Goal: Find specific page/section: Find specific page/section

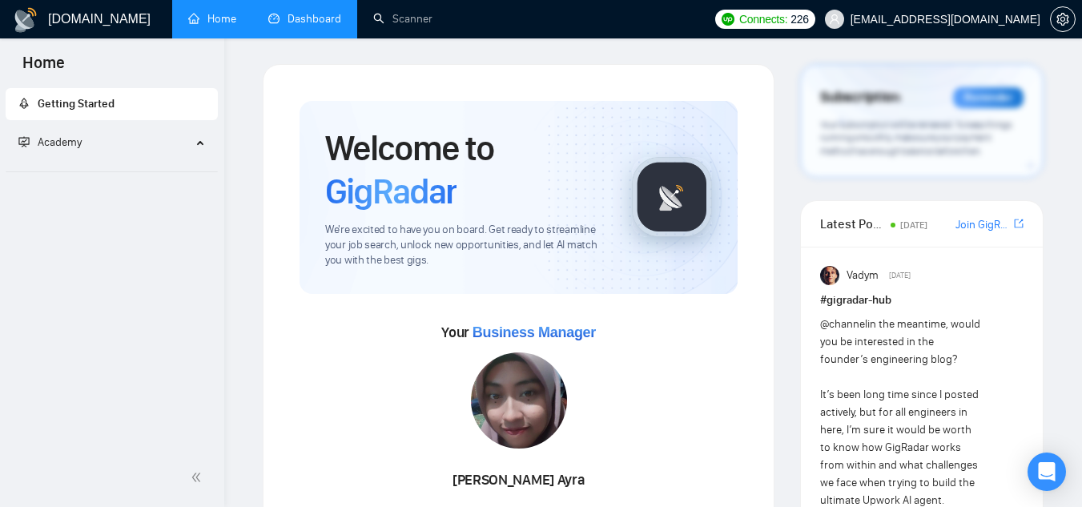
click at [328, 23] on link "Dashboard" at bounding box center [304, 19] width 73 height 14
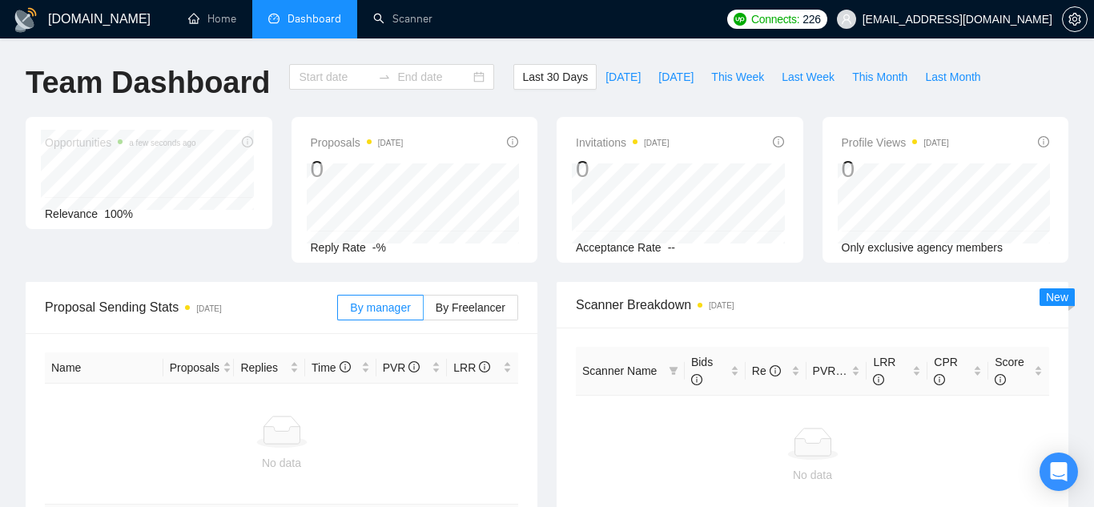
type input "[DATE]"
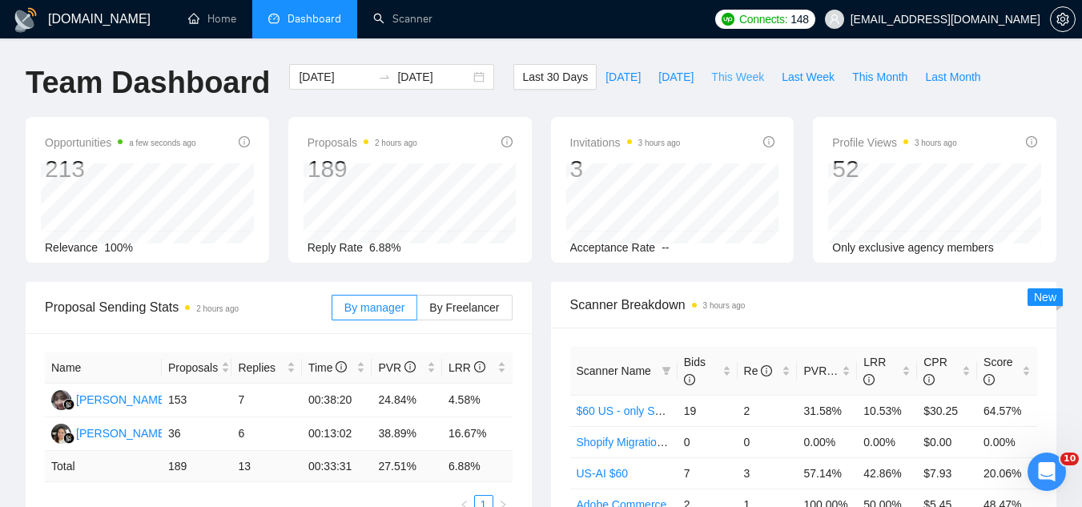
click at [740, 82] on span "This Week" at bounding box center [737, 77] width 53 height 18
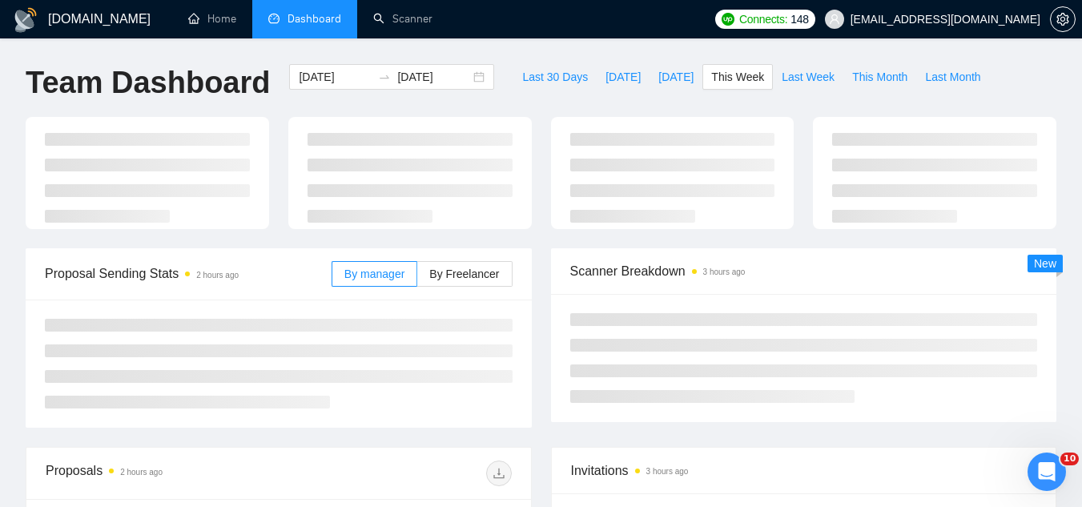
type input "[DATE]"
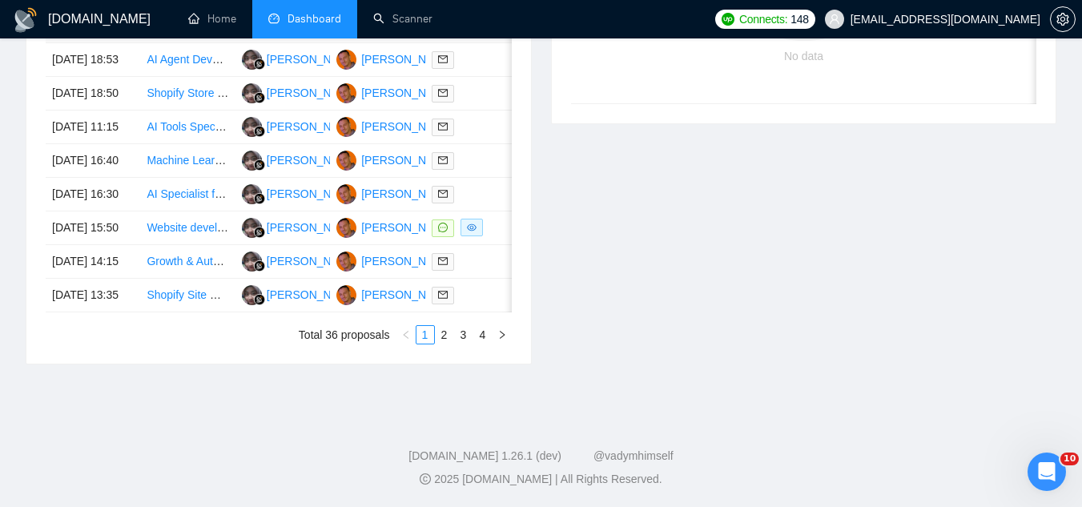
scroll to position [801, 0]
click at [206, 245] on td "Website developer" at bounding box center [187, 228] width 95 height 34
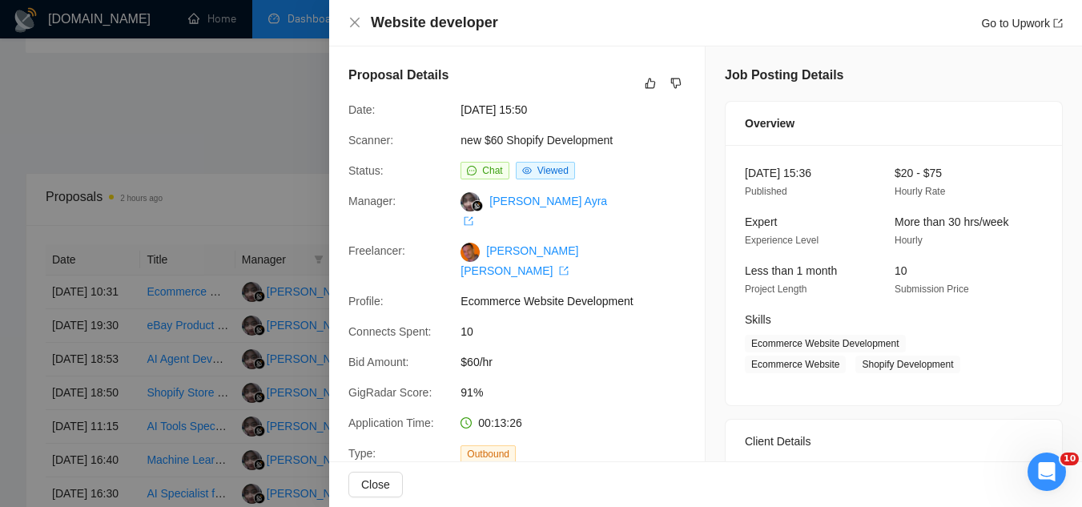
scroll to position [160, 0]
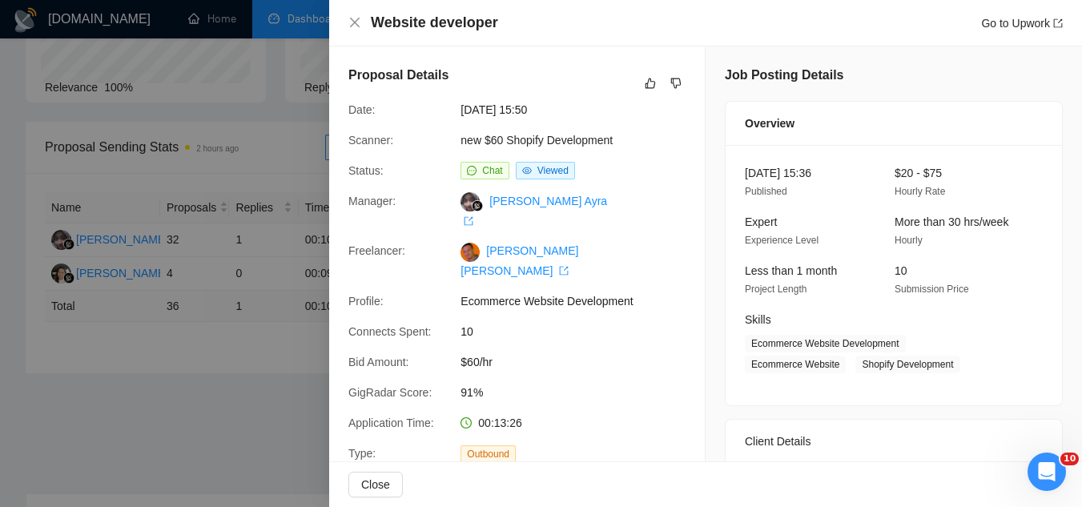
click at [284, 404] on div at bounding box center [541, 253] width 1082 height 507
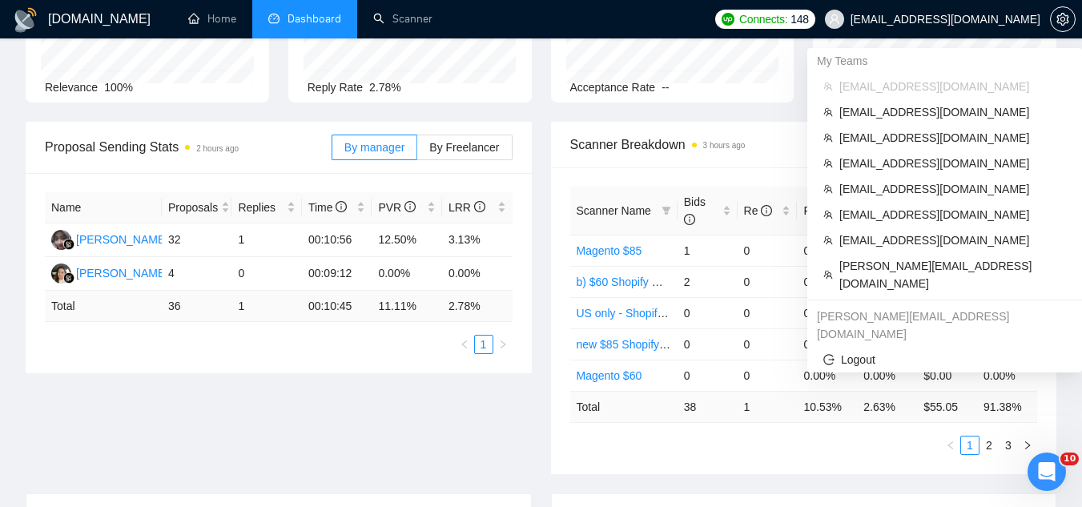
click at [986, 19] on span "[EMAIL_ADDRESS][DOMAIN_NAME]" at bounding box center [946, 19] width 190 height 0
click at [910, 271] on span "[PERSON_NAME][EMAIL_ADDRESS][DOMAIN_NAME]" at bounding box center [952, 274] width 227 height 35
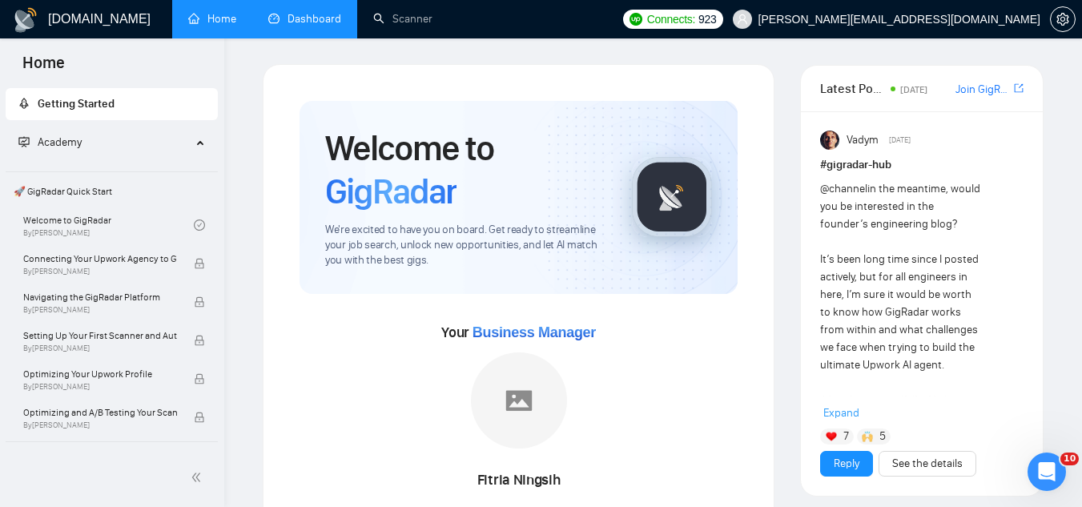
click at [294, 18] on link "Dashboard" at bounding box center [304, 19] width 73 height 14
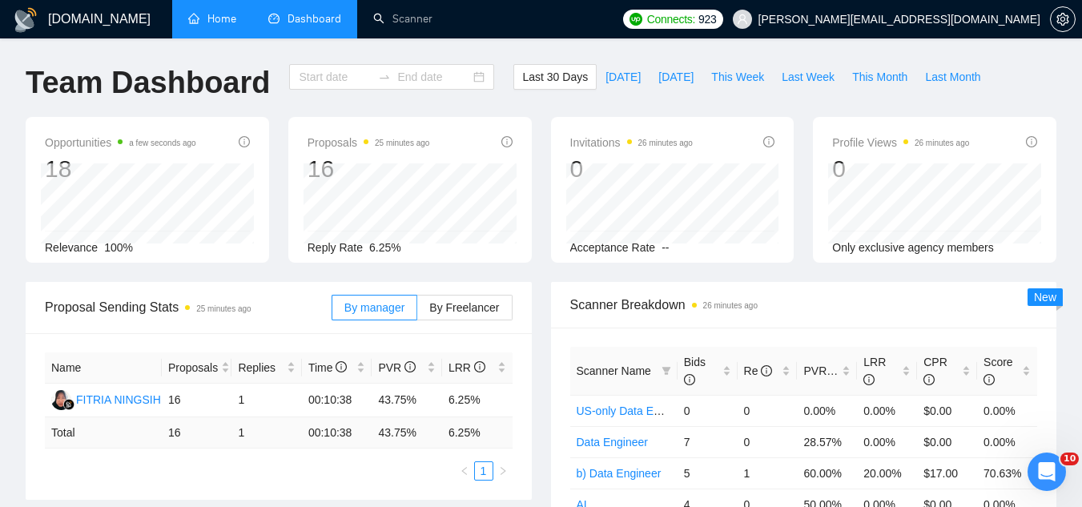
type input "[DATE]"
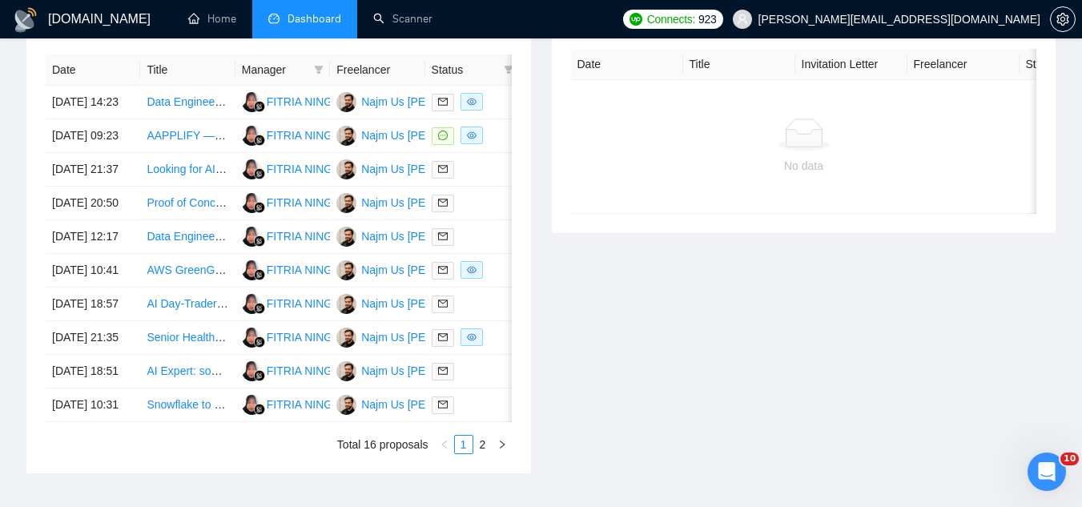
scroll to position [641, 0]
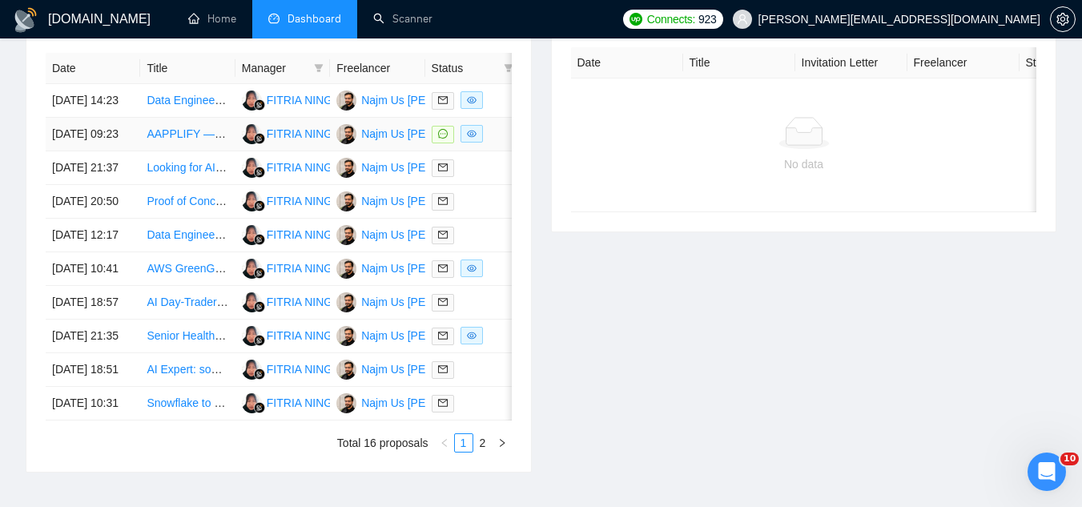
click at [195, 151] on td "AAPPLIFY — MVP Product Requirements job post" at bounding box center [187, 135] width 95 height 34
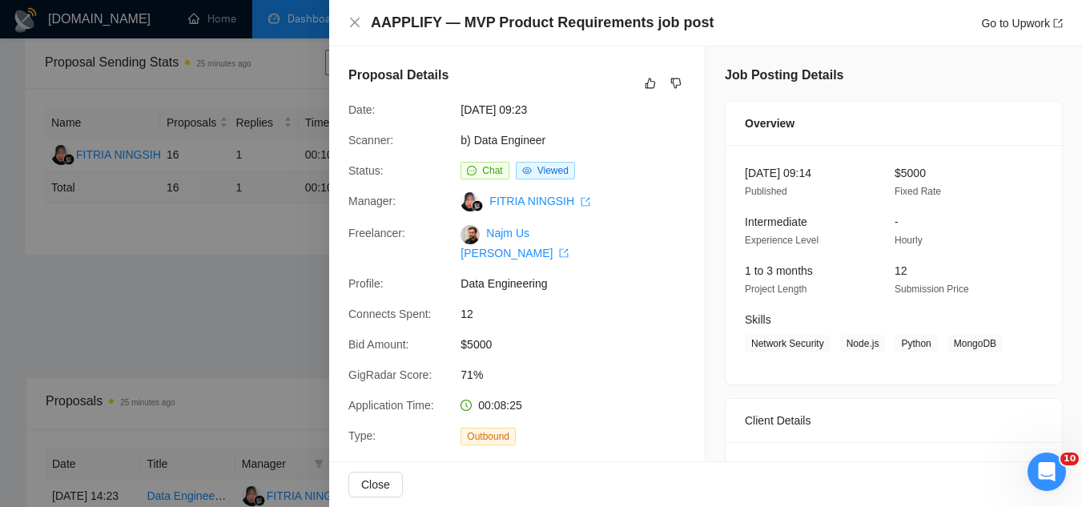
scroll to position [240, 0]
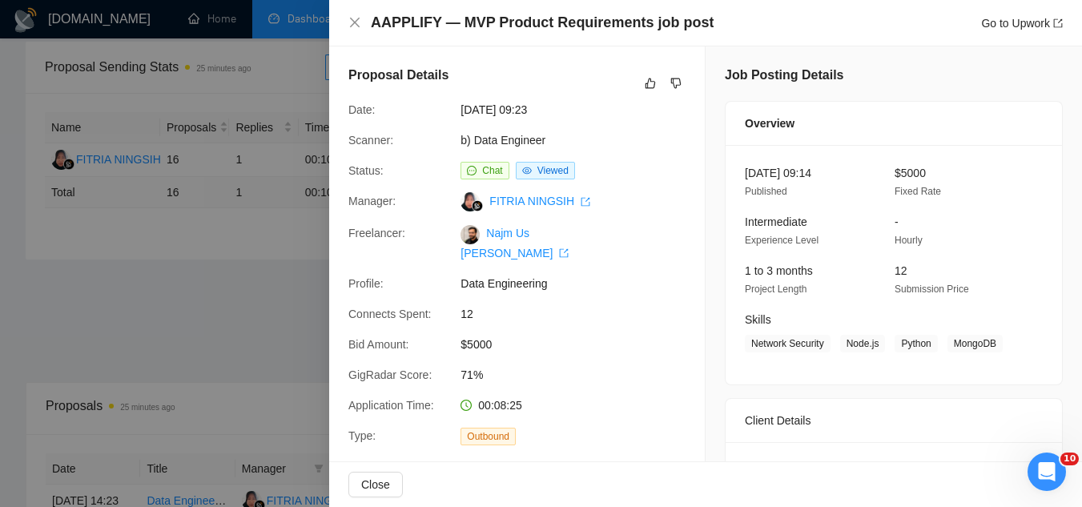
click at [278, 324] on div at bounding box center [541, 253] width 1082 height 507
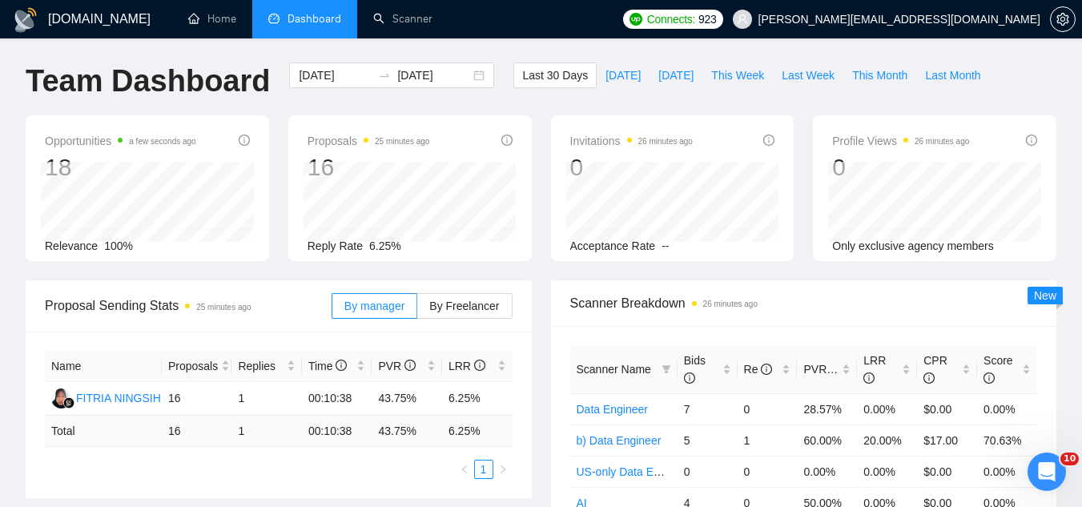
scroll to position [0, 0]
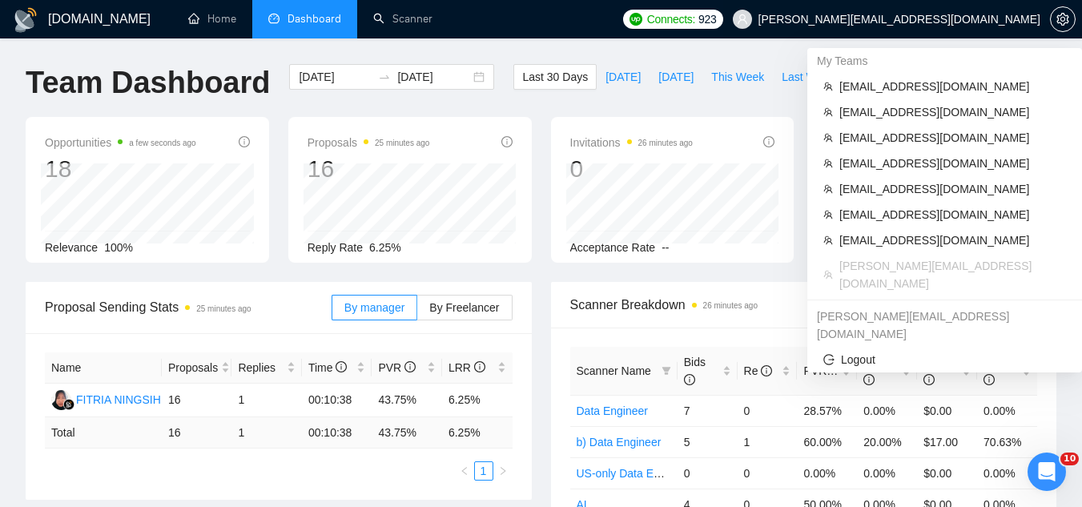
click at [954, 10] on span "[PERSON_NAME][EMAIL_ADDRESS][DOMAIN_NAME]" at bounding box center [886, 19] width 327 height 51
click at [928, 95] on span "[EMAIL_ADDRESS][DOMAIN_NAME]" at bounding box center [952, 87] width 227 height 18
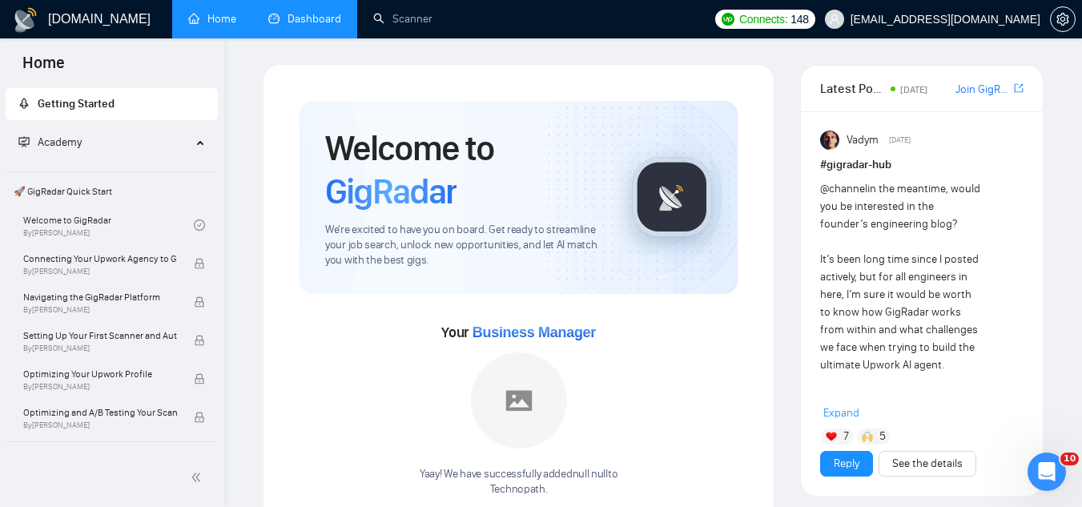
click at [304, 23] on link "Dashboard" at bounding box center [304, 19] width 73 height 14
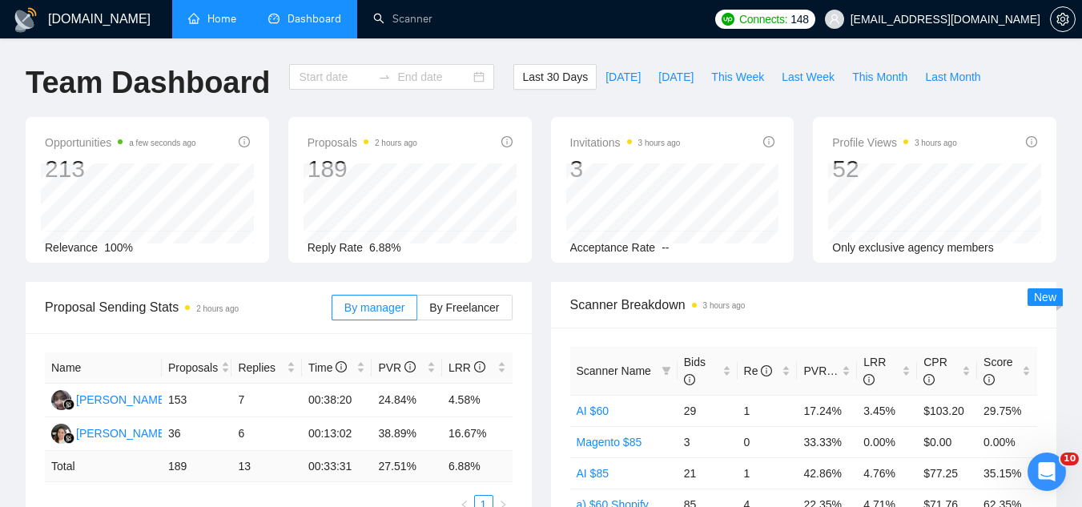
type input "[DATE]"
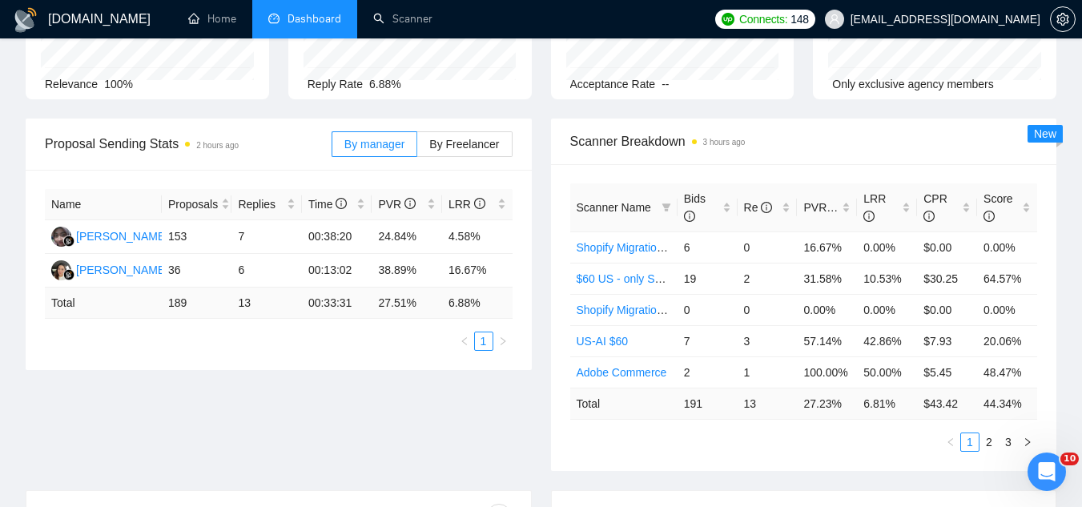
scroll to position [160, 0]
